Goal: Task Accomplishment & Management: Complete application form

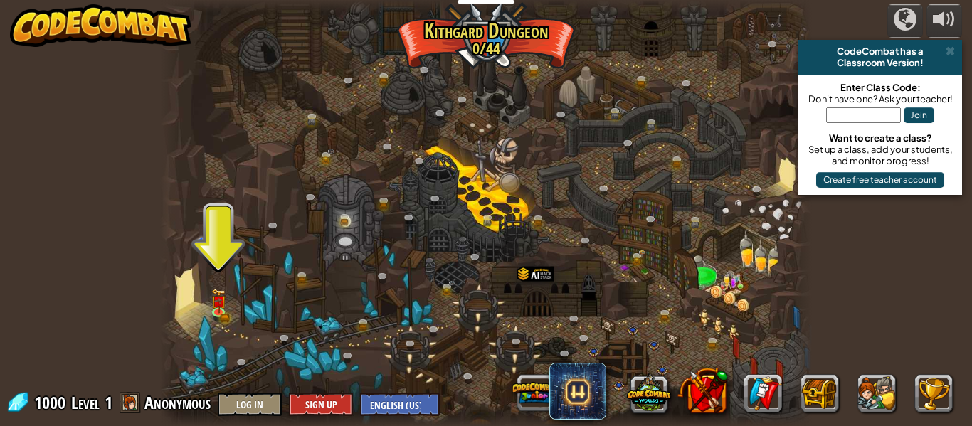
click at [125, 401] on span at bounding box center [130, 402] width 21 height 21
click at [164, 401] on span "Anonymous" at bounding box center [177, 402] width 66 height 23
click at [265, 406] on button "Log In" at bounding box center [250, 404] width 64 height 23
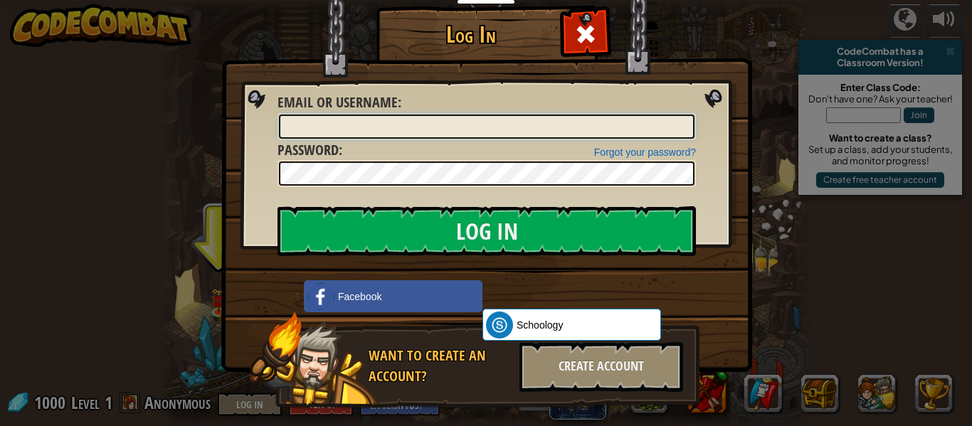
click at [553, 132] on input "Email or Username :" at bounding box center [486, 127] width 415 height 24
type input "[DOMAIN_NAME]"
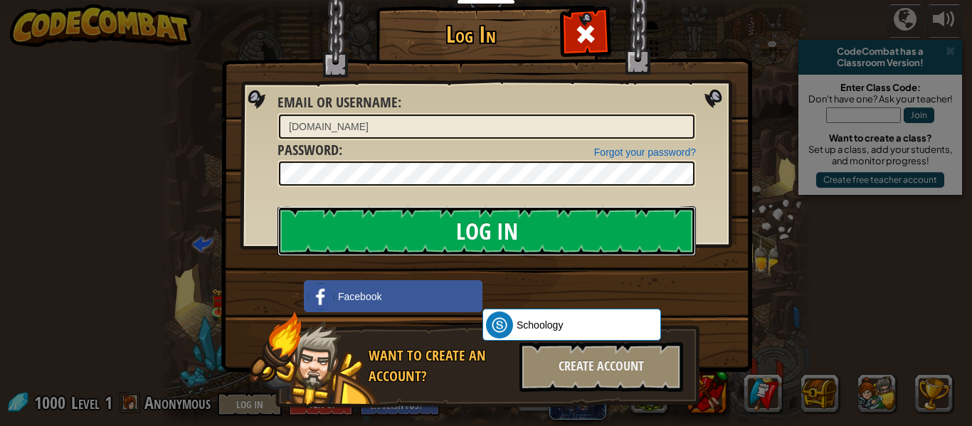
click at [352, 241] on input "Log In" at bounding box center [486, 231] width 418 height 50
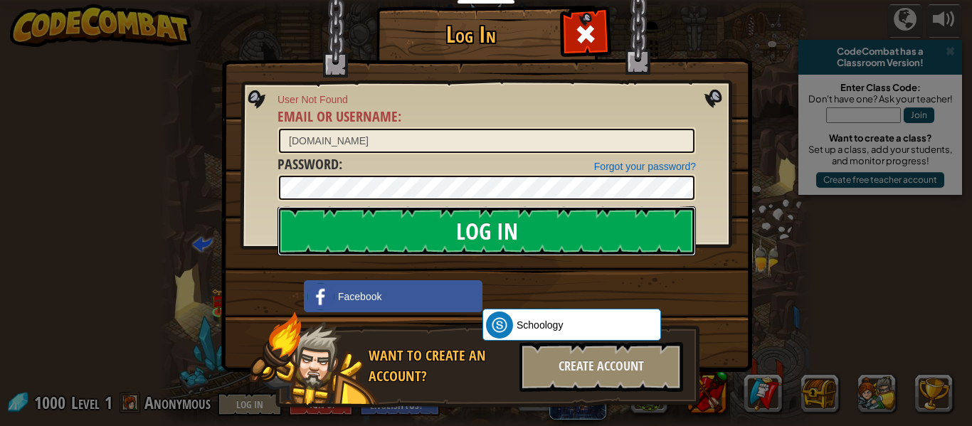
click at [453, 245] on input "Log In" at bounding box center [486, 231] width 418 height 50
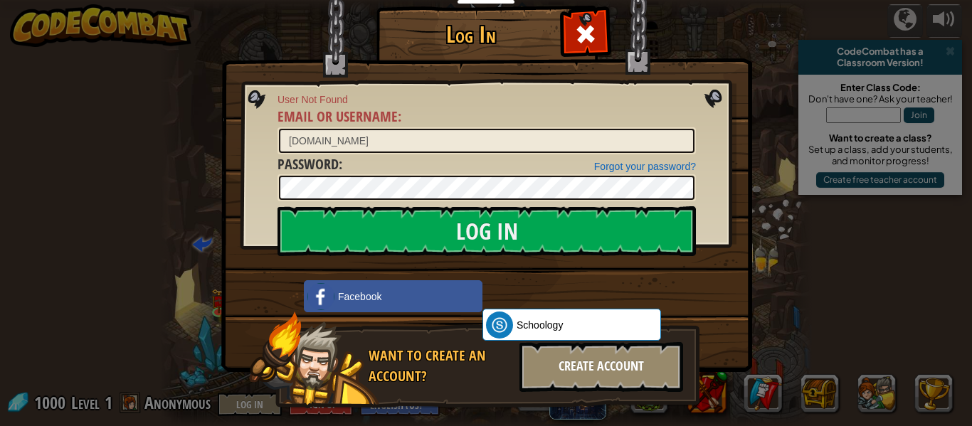
click at [589, 375] on div "Create Account" at bounding box center [601, 367] width 164 height 50
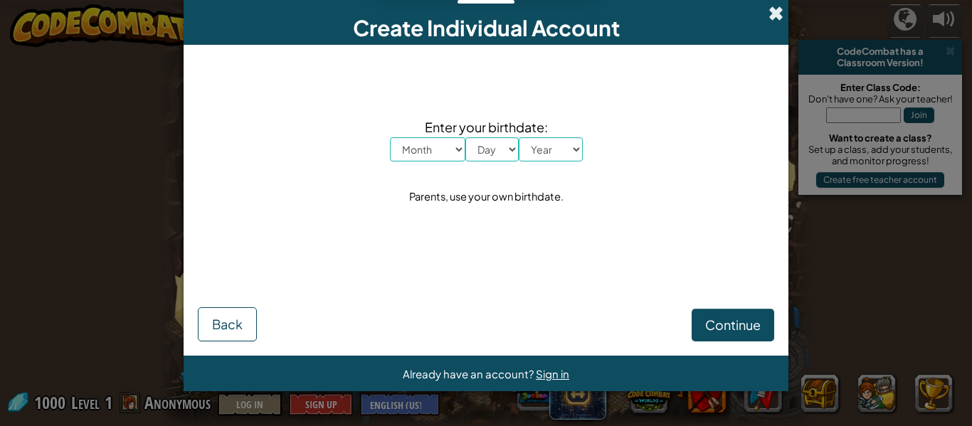
click at [778, 15] on span at bounding box center [775, 13] width 15 height 15
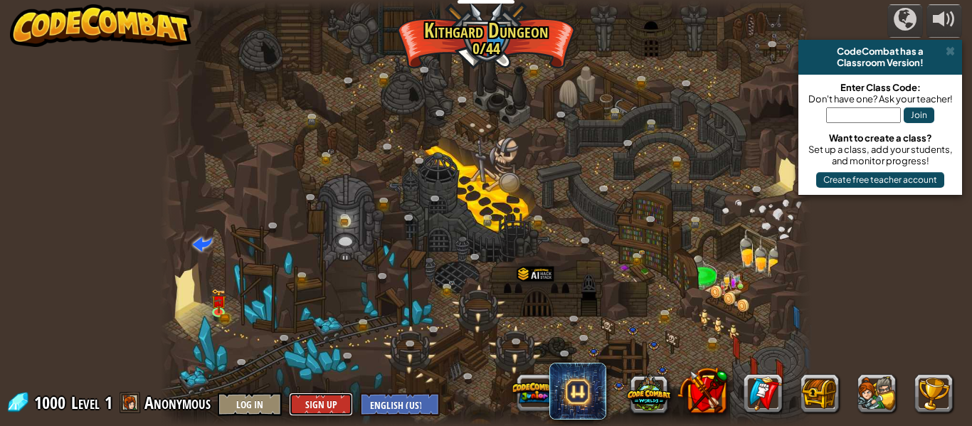
click at [315, 403] on button "Sign Up" at bounding box center [321, 404] width 64 height 23
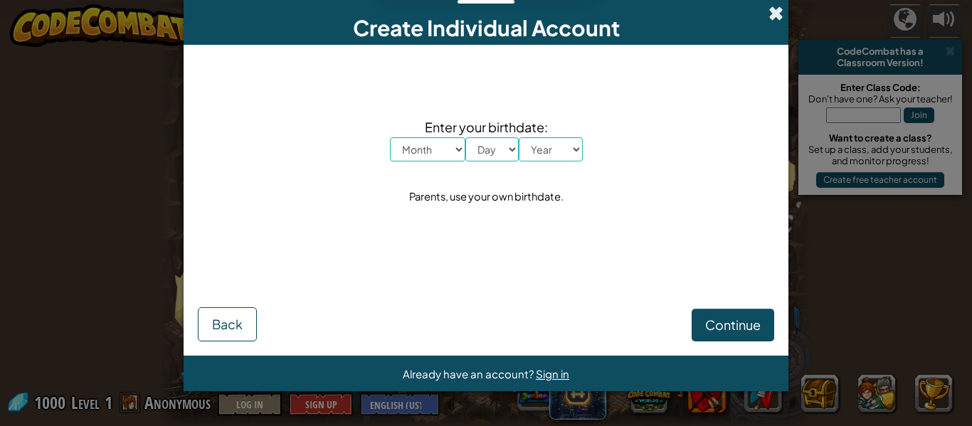
click at [775, 19] on span at bounding box center [775, 13] width 15 height 15
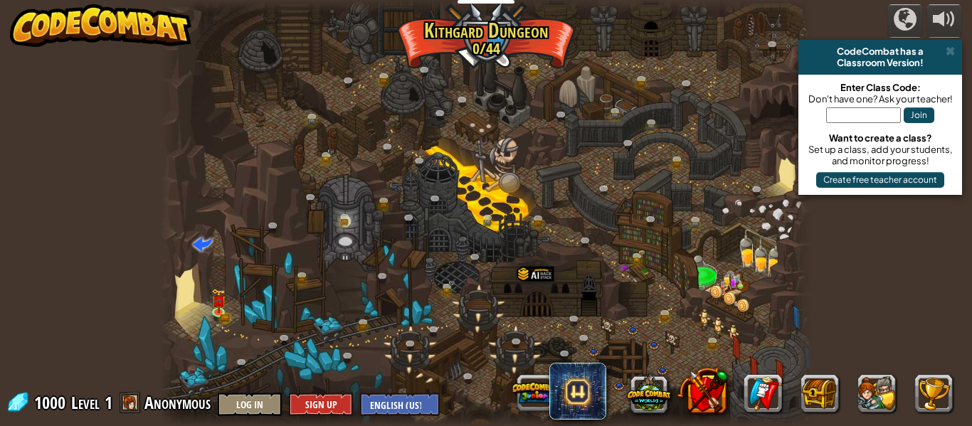
click at [204, 412] on span "Anonymous" at bounding box center [177, 402] width 66 height 23
click at [130, 405] on span at bounding box center [130, 402] width 21 height 21
click at [244, 395] on button "Log In" at bounding box center [250, 404] width 64 height 23
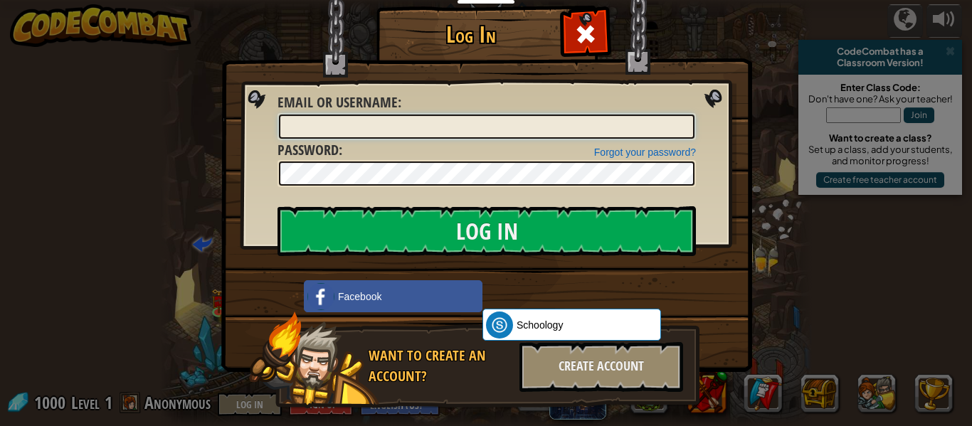
click at [506, 133] on input "Email or Username :" at bounding box center [486, 127] width 415 height 24
type input "[EMAIL_ADDRESS][DOMAIN_NAME]"
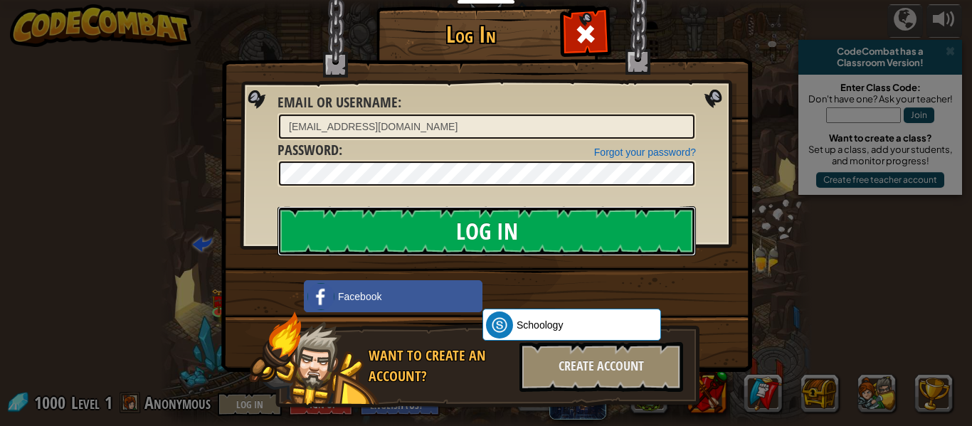
click at [374, 240] on input "Log In" at bounding box center [486, 231] width 418 height 50
